Goal: Find specific page/section: Find specific page/section

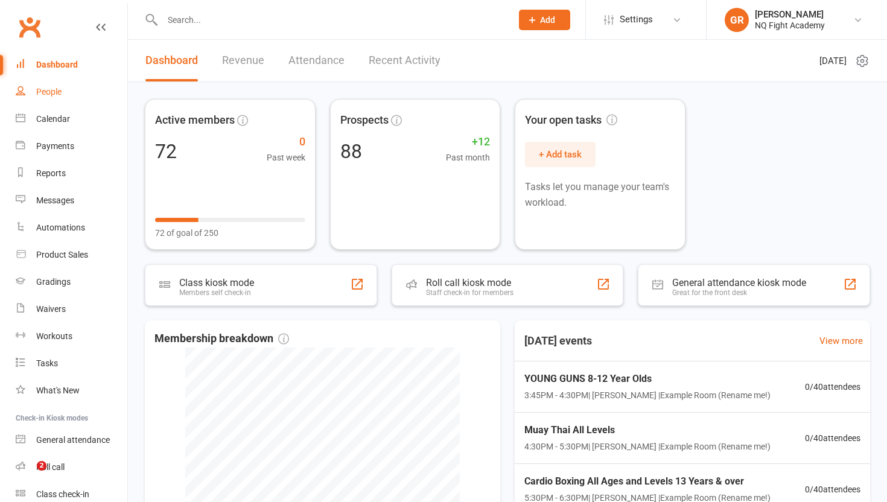
click at [42, 87] on div "People" at bounding box center [48, 92] width 25 height 10
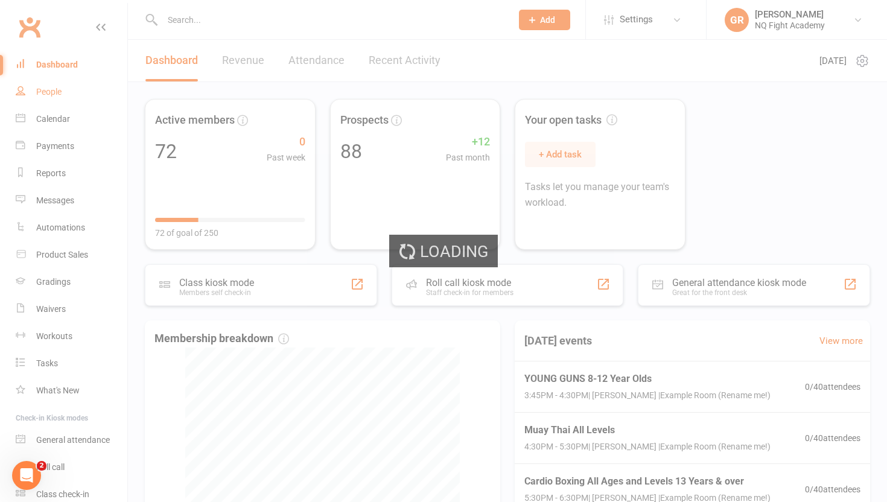
select select "100"
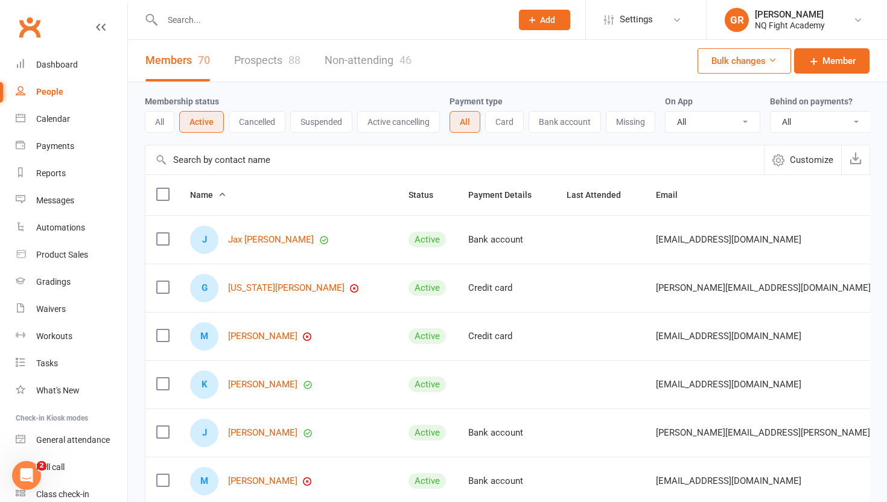
click at [243, 25] on input "text" at bounding box center [331, 19] width 345 height 17
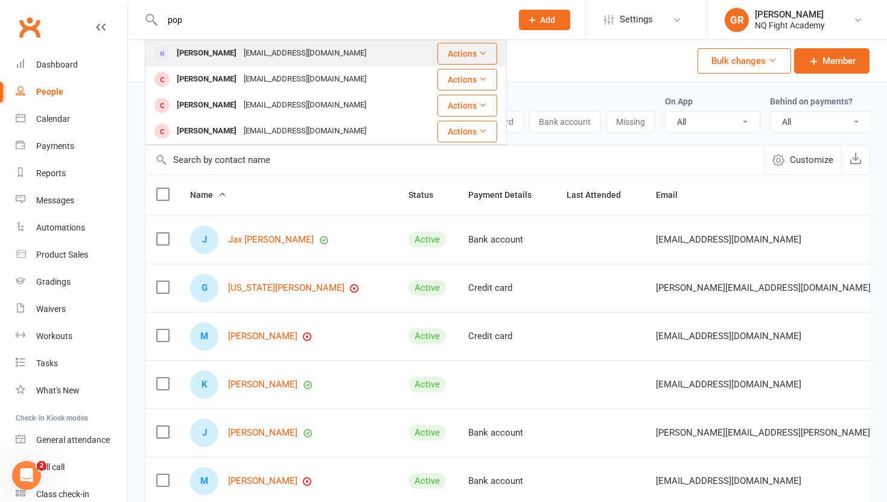
type input "pop"
click at [184, 50] on div "Julie Pope" at bounding box center [206, 54] width 67 height 18
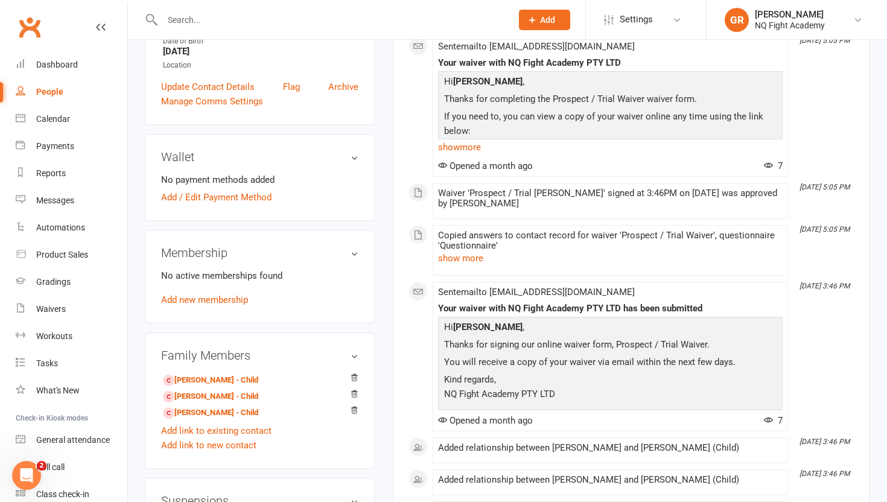
scroll to position [258, 0]
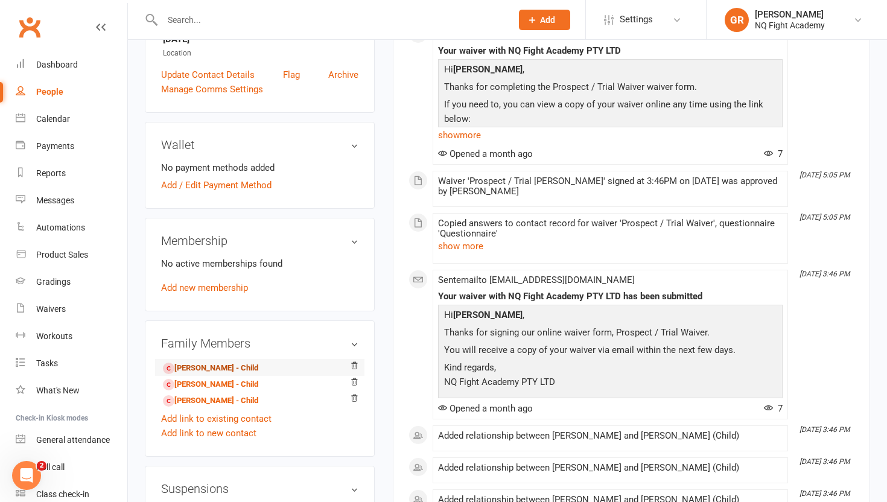
click at [202, 366] on link "Jack Pope - Child" at bounding box center [210, 368] width 95 height 13
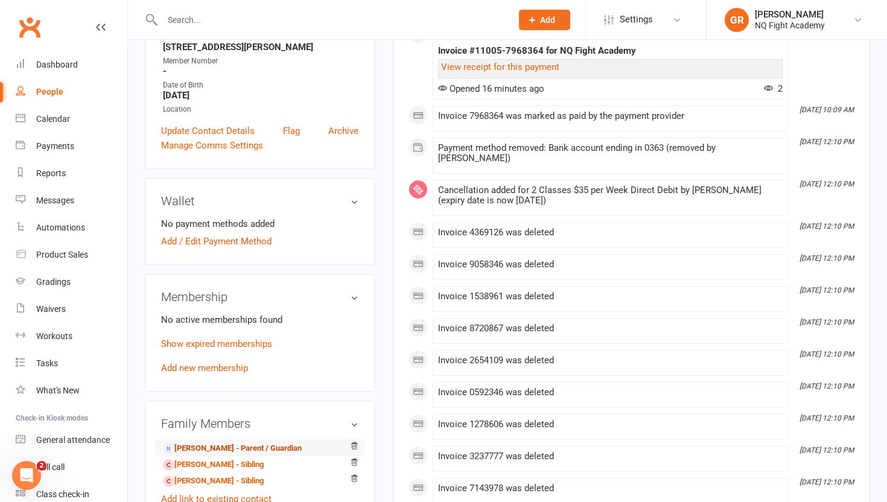
scroll to position [263, 0]
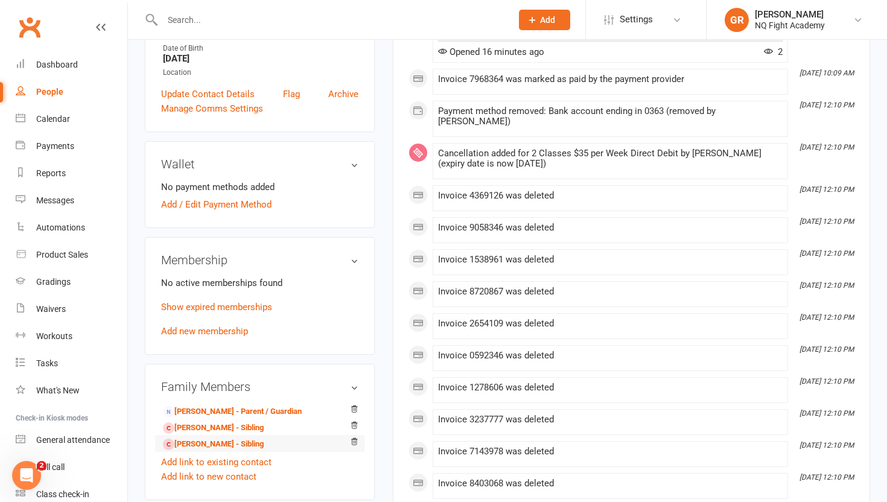
click at [213, 435] on li "Thomas Pope - Sibling" at bounding box center [259, 443] width 197 height 17
click at [210, 430] on link "Angus Pope - Sibling" at bounding box center [213, 428] width 101 height 13
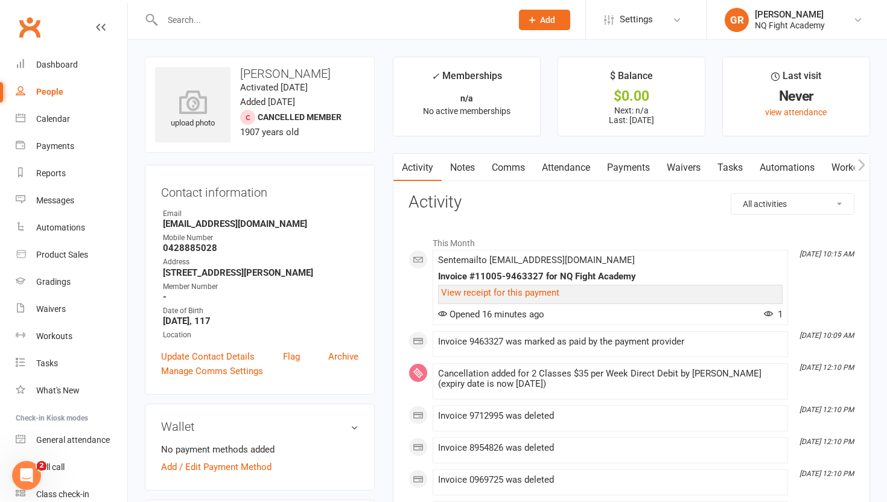
click at [38, 85] on link "People" at bounding box center [72, 91] width 112 height 27
select select "100"
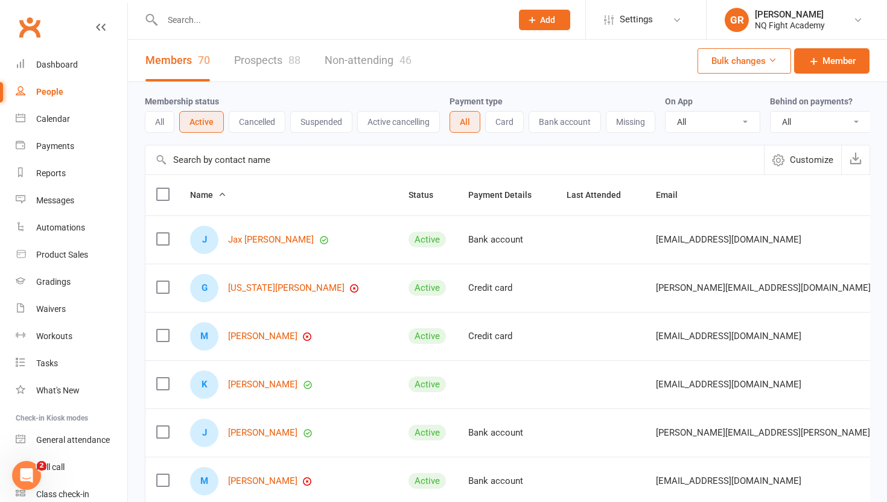
click at [268, 16] on input "text" at bounding box center [331, 19] width 345 height 17
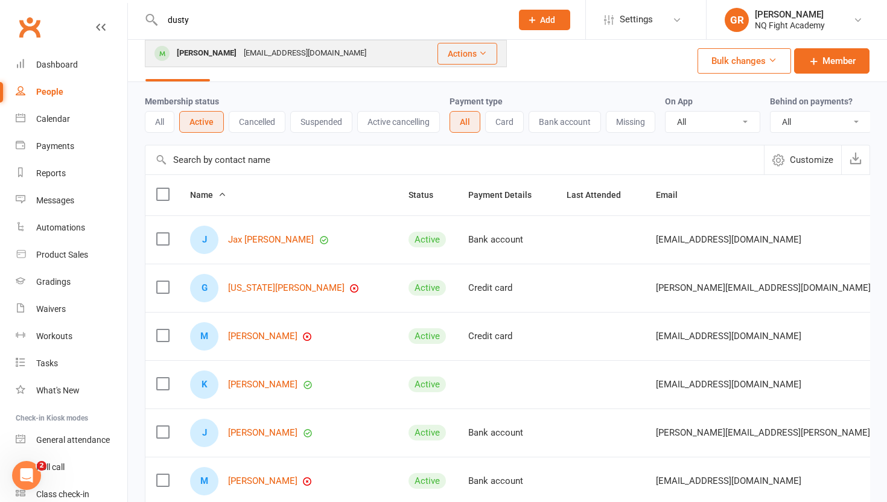
type input "dusty"
click at [218, 49] on div "Dustin Glazebrook" at bounding box center [206, 54] width 67 height 18
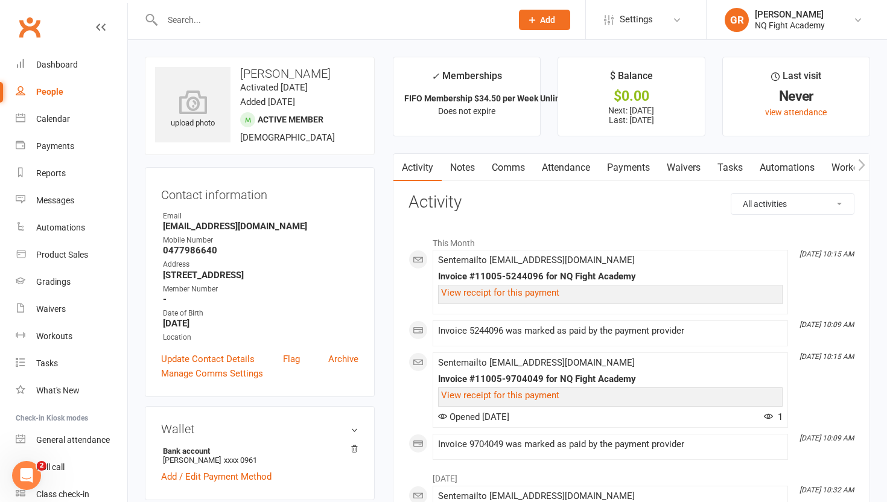
select select "100"
